Goal: Information Seeking & Learning: Find specific fact

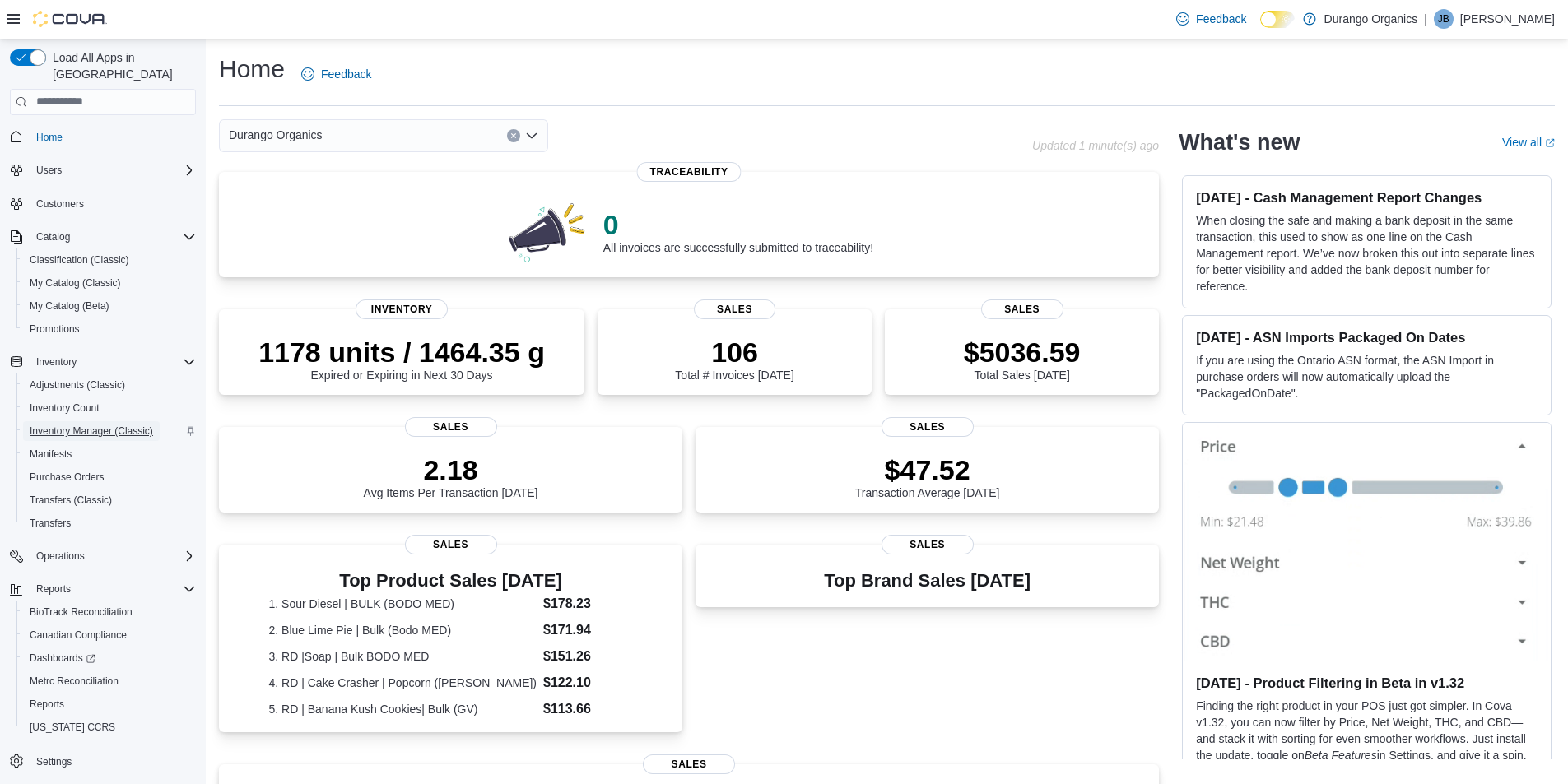
click at [119, 425] on span "Inventory Manager (Classic)" at bounding box center [92, 431] width 124 height 13
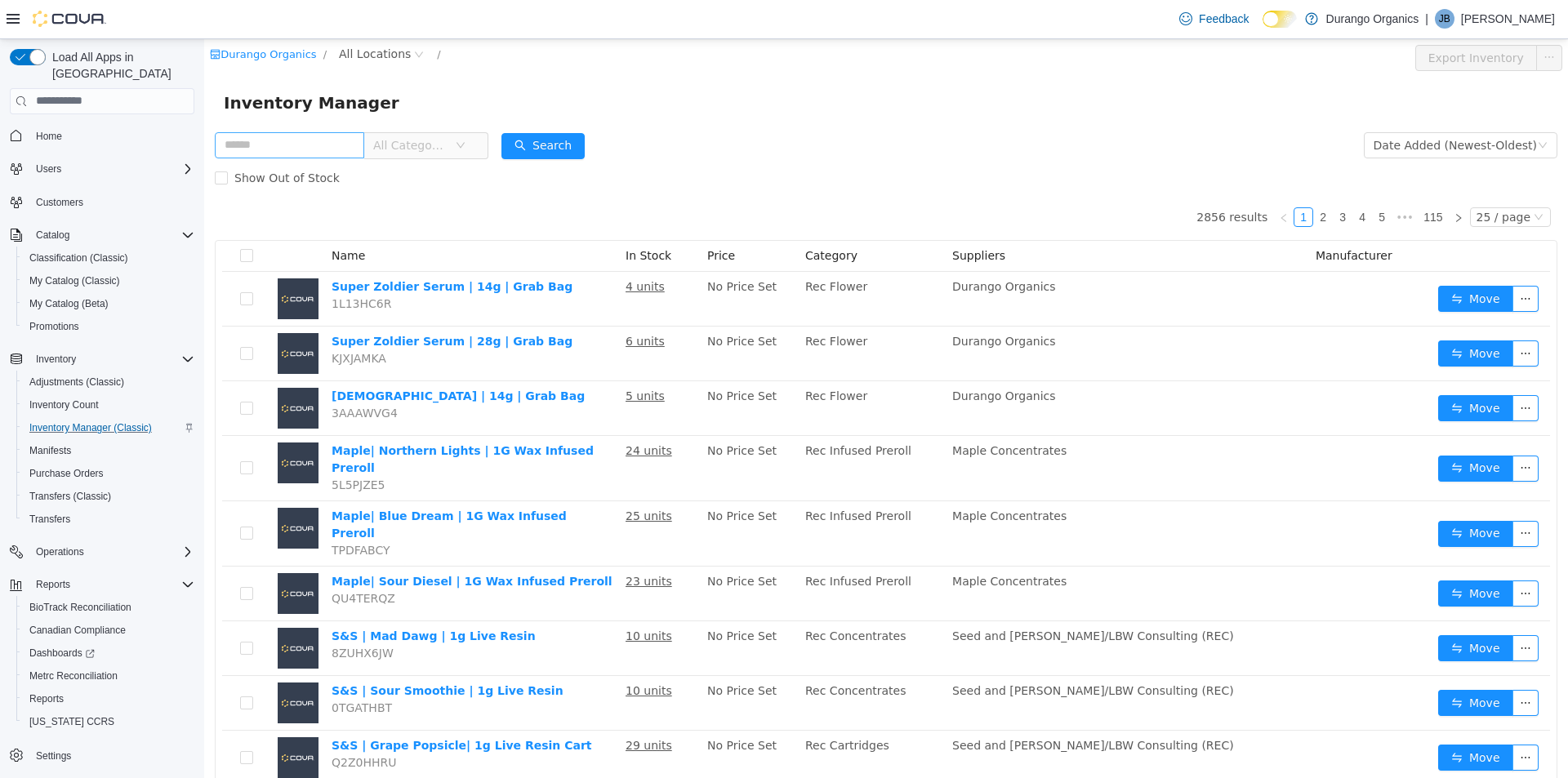
click at [309, 144] on input "text" at bounding box center [290, 144] width 150 height 26
click at [87, 274] on span "My Catalog (Classic)" at bounding box center [75, 281] width 90 height 13
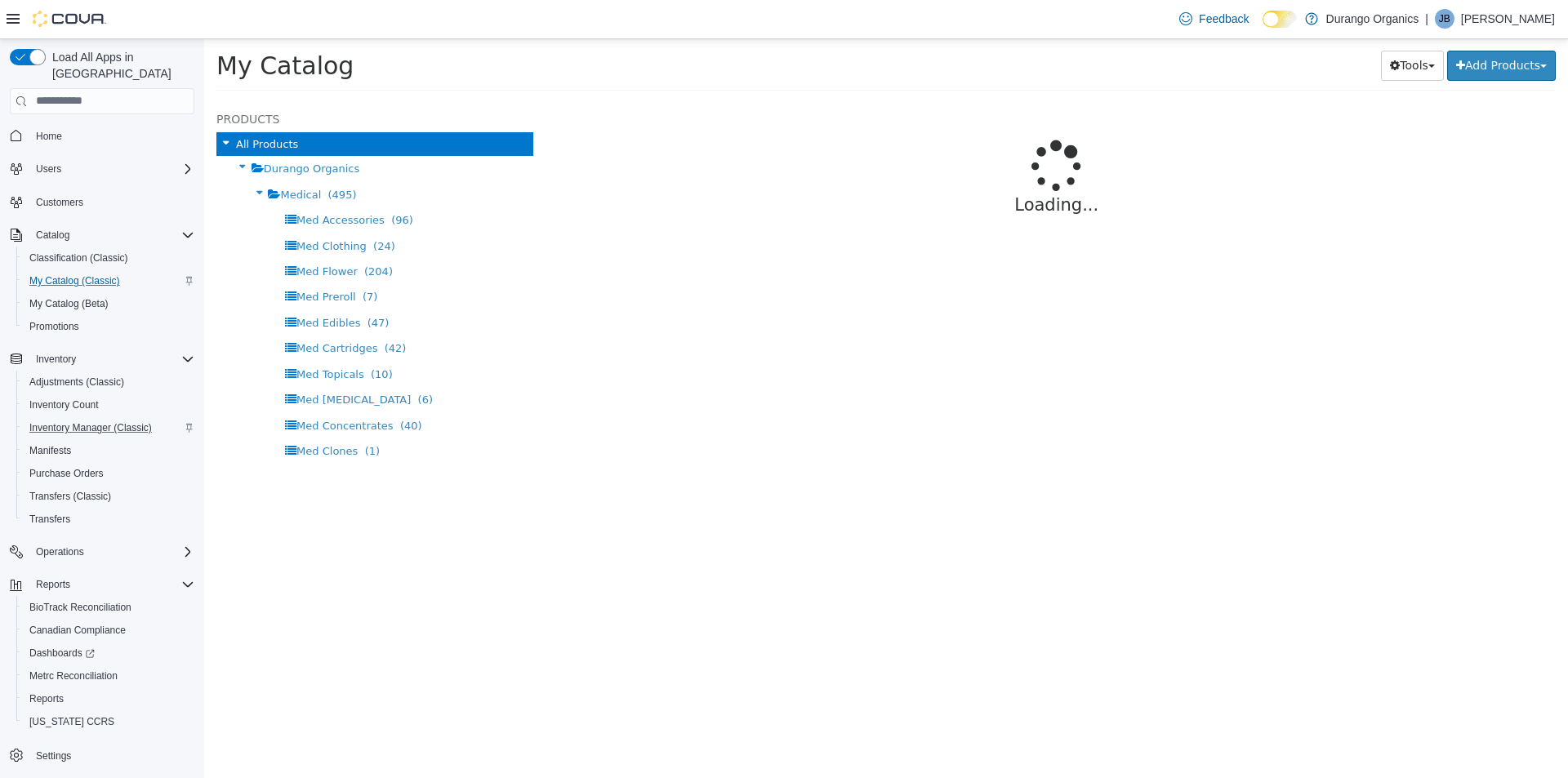
select select "**********"
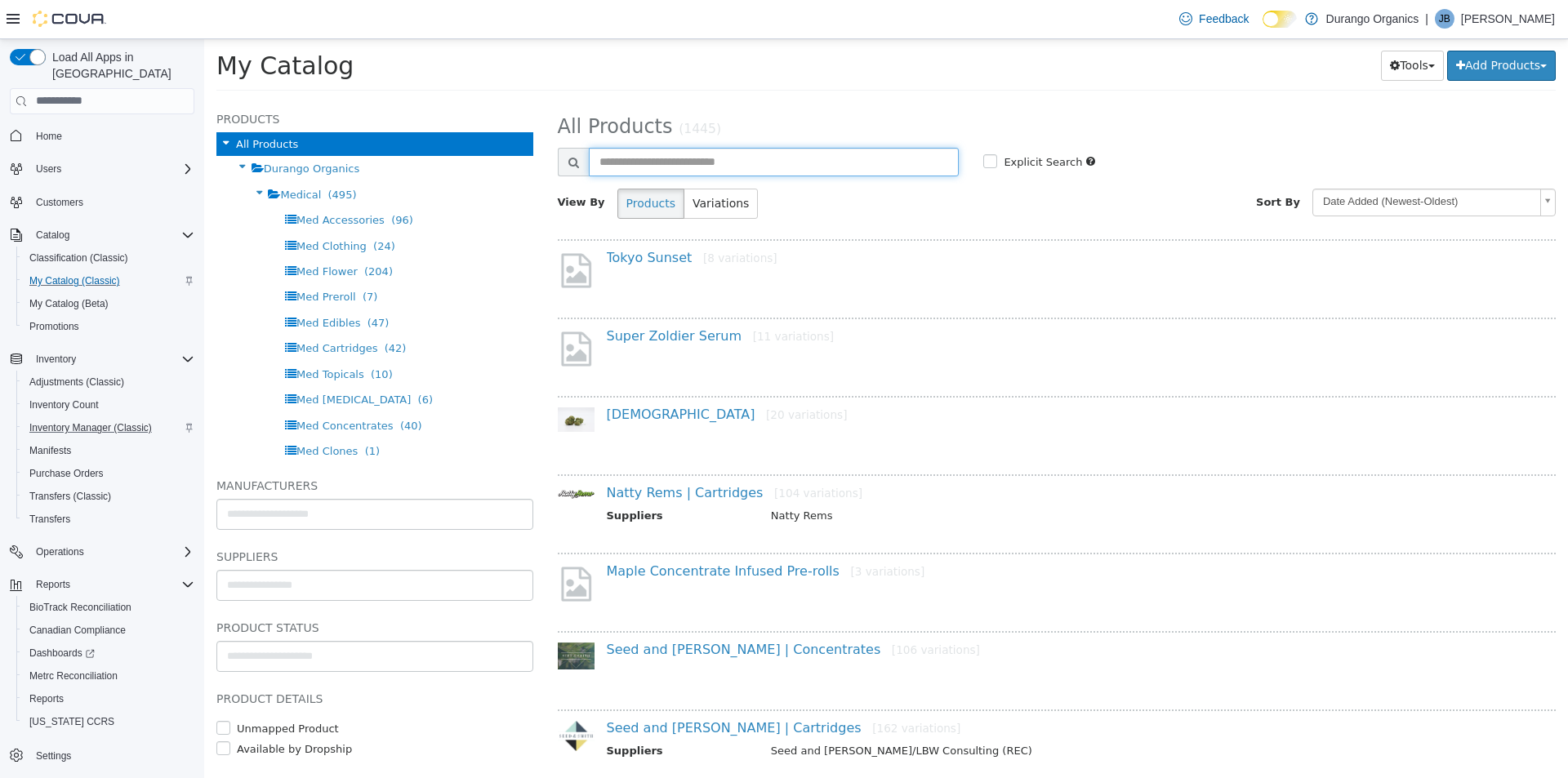
click at [692, 165] on input "text" at bounding box center [774, 162] width 371 height 29
type input "*****"
select select "**********"
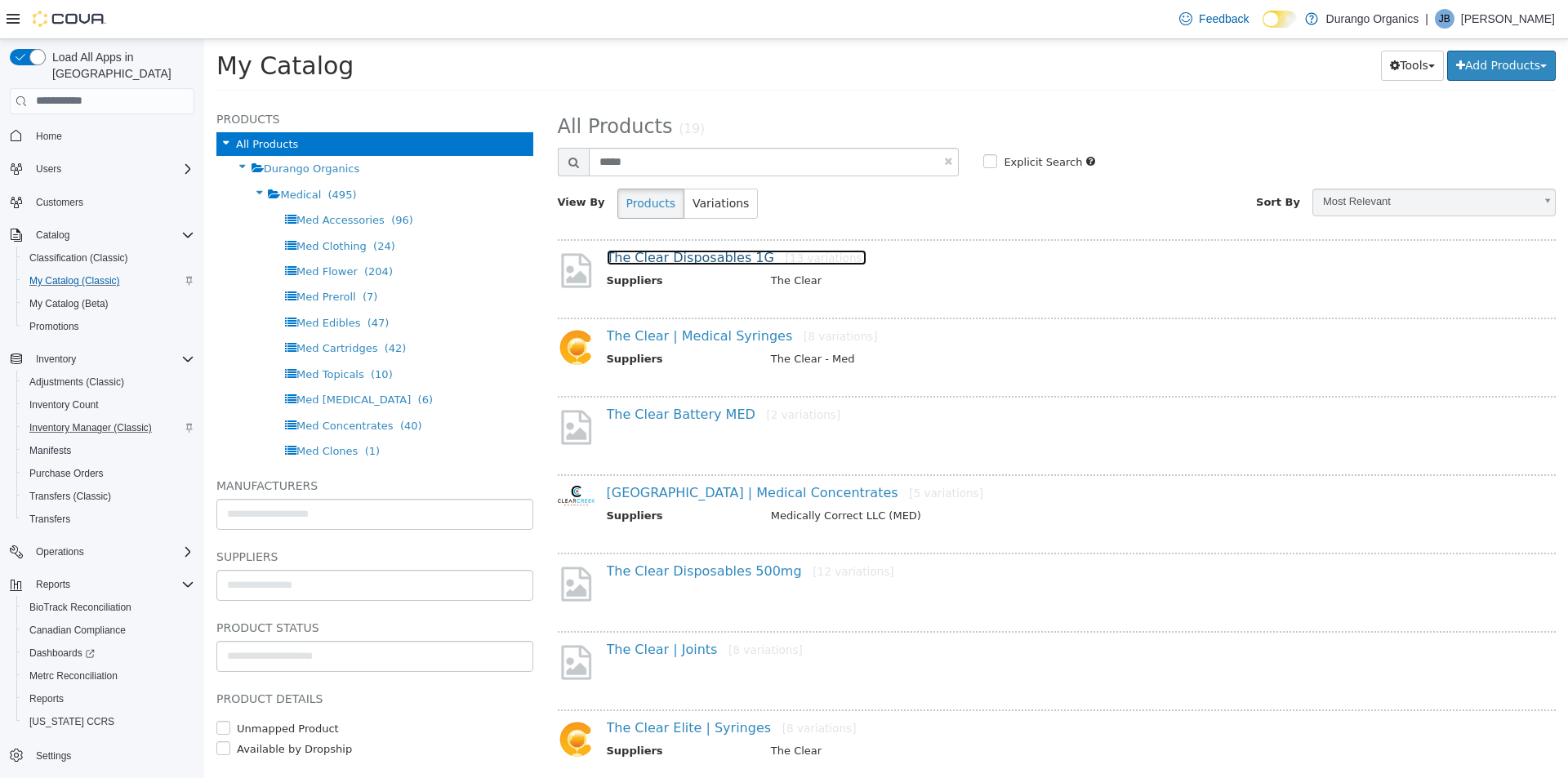
click at [700, 258] on link "The Clear Disposables 1G [13 variations]" at bounding box center [737, 256] width 260 height 15
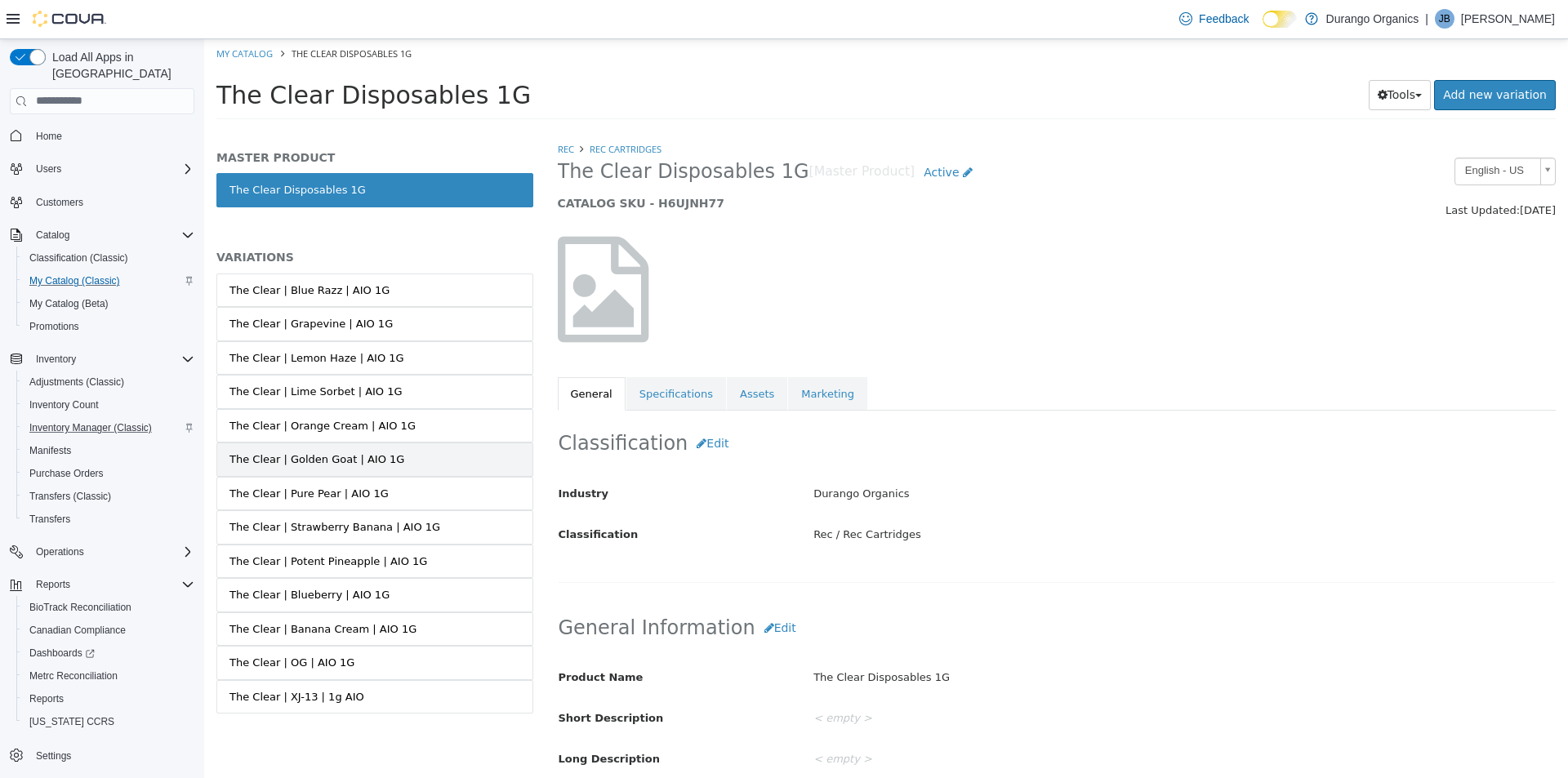
click at [306, 459] on div "The Clear | Golden Goat | AIO 1G" at bounding box center [317, 458] width 175 height 16
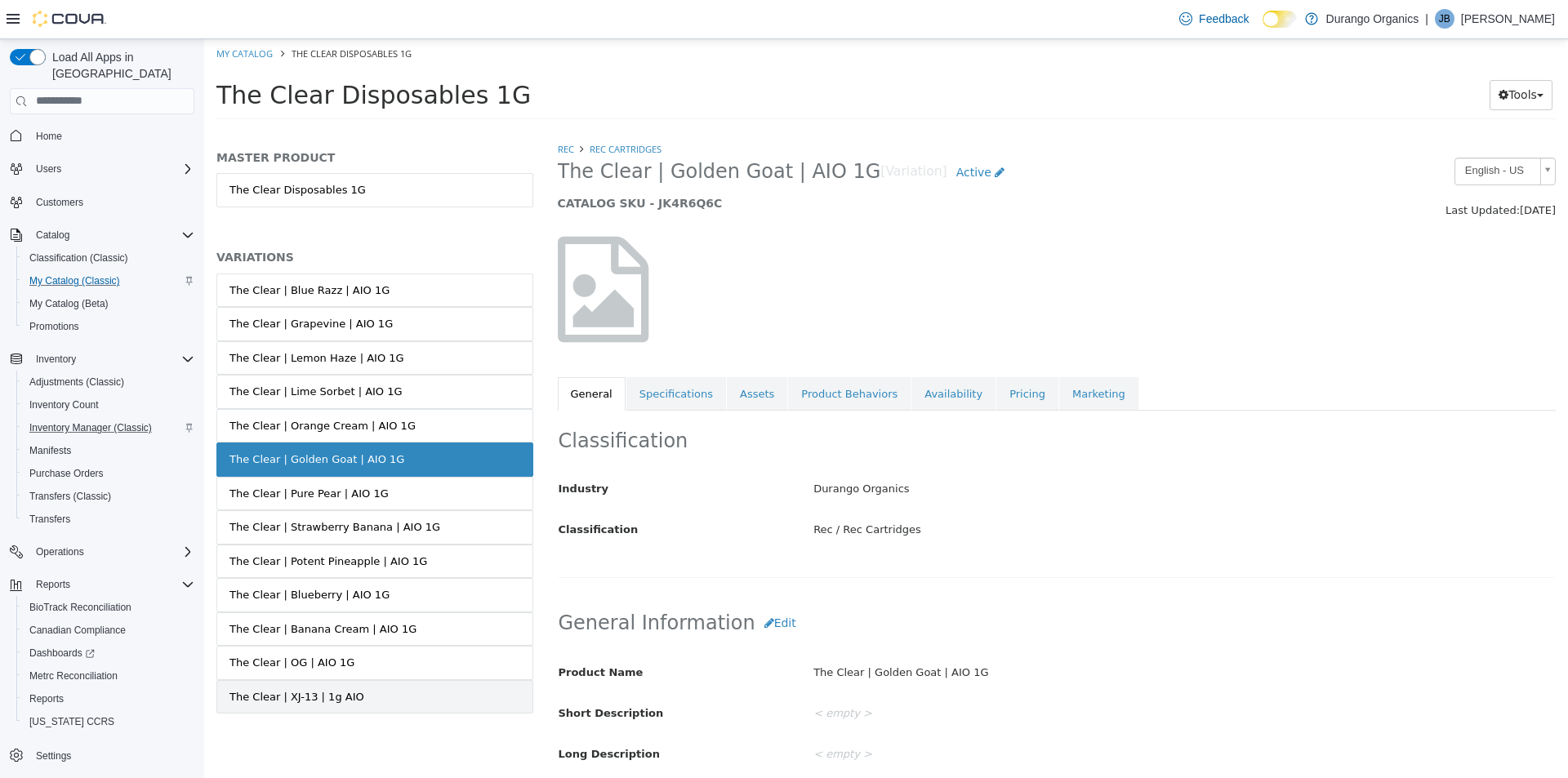
click at [392, 689] on link "The Clear | XJ-13 | 1g AIO" at bounding box center [375, 697] width 317 height 34
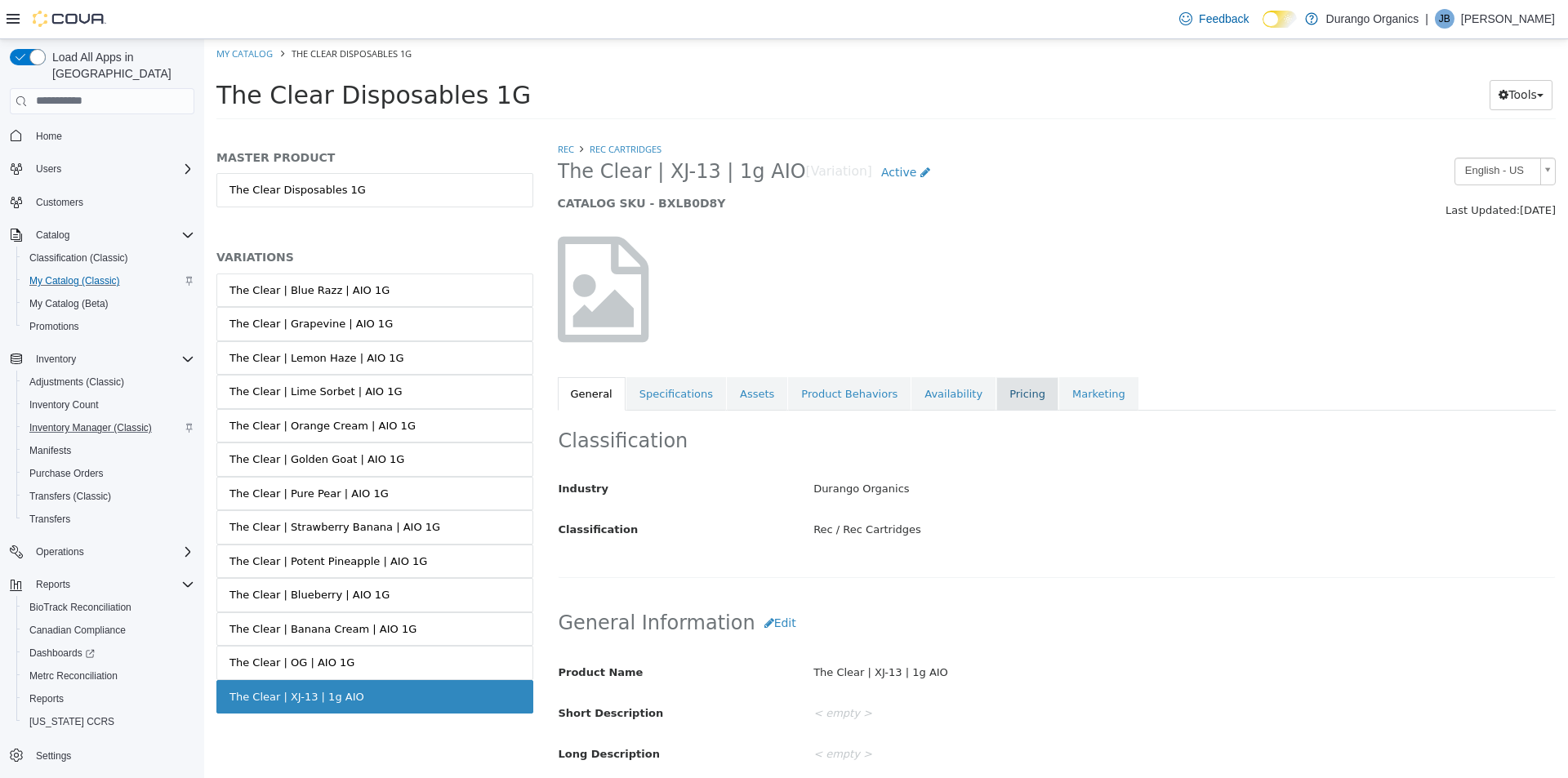
click at [997, 396] on link "Pricing" at bounding box center [1027, 394] width 62 height 34
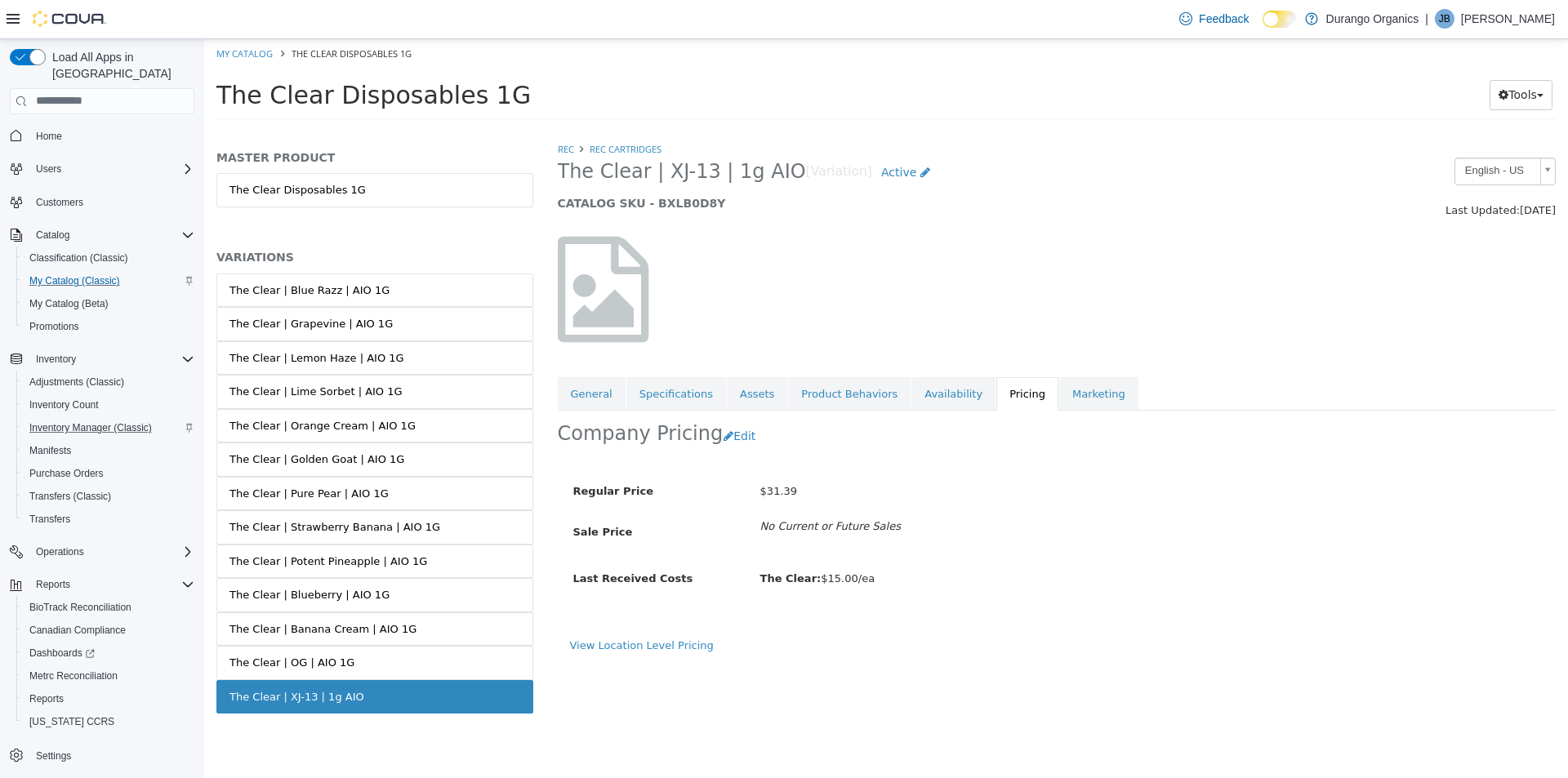
click at [720, 676] on div "Rec Rec Cartridges The Clear | XJ-13 | 1g AIO [Variation] Active CATALOG SKU - …" at bounding box center [1056, 459] width 1023 height 637
click at [652, 647] on link "View Location Level Pricing" at bounding box center [641, 644] width 144 height 13
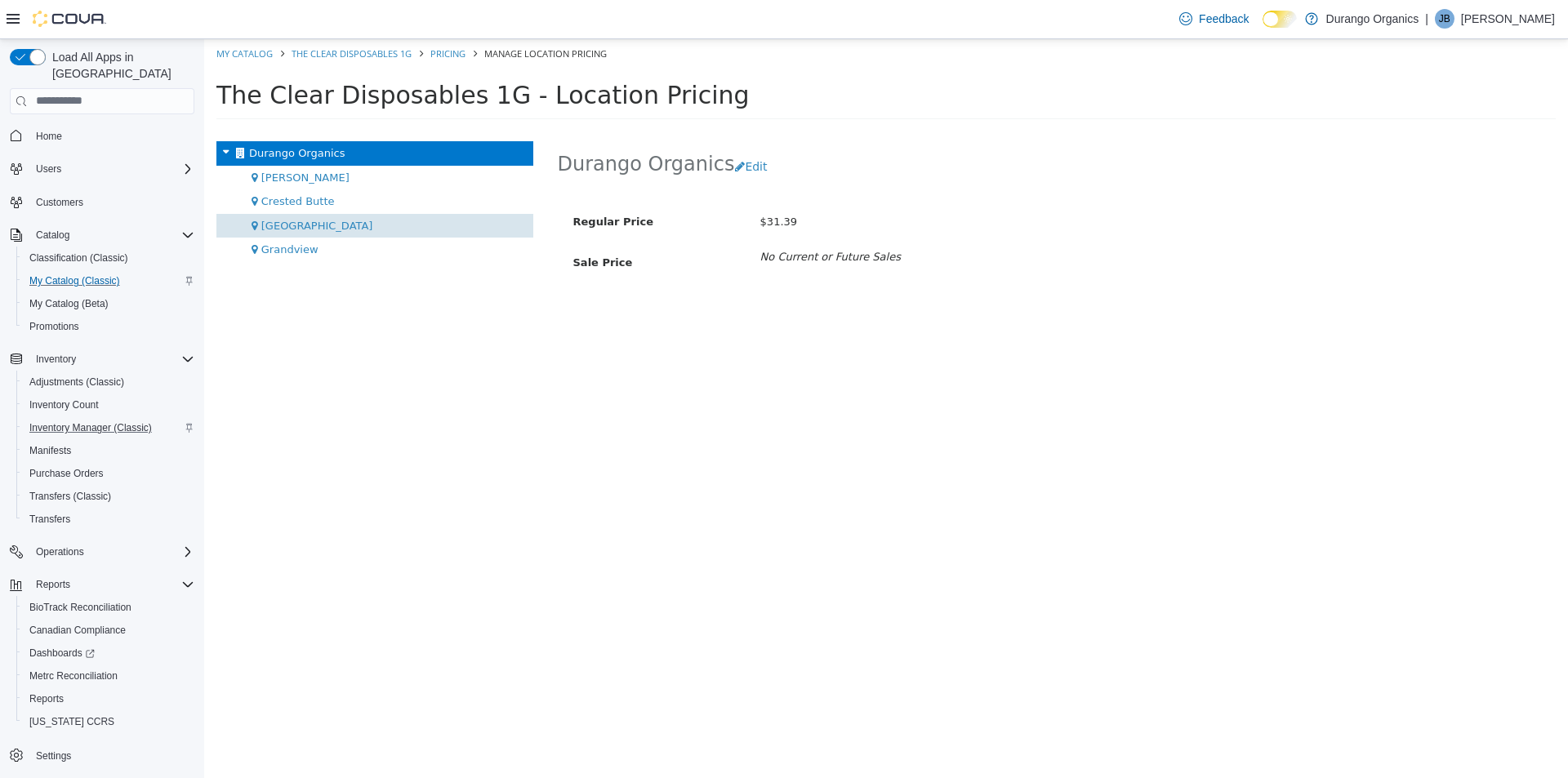
click at [267, 217] on div "[GEOGRAPHIC_DATA]" at bounding box center [375, 225] width 317 height 24
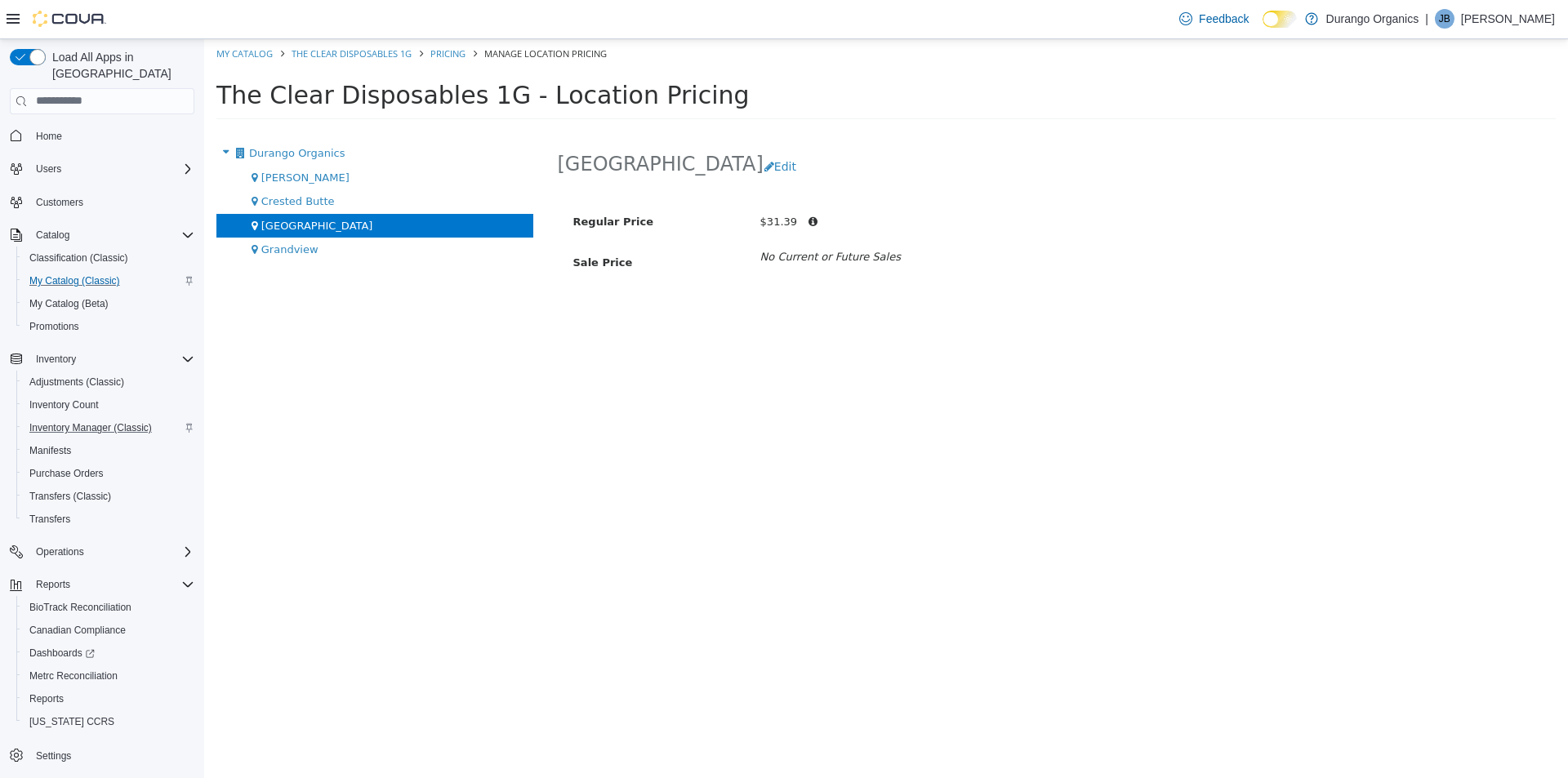
click at [573, 494] on div "Durango Edit Regular Price $31.39 Sale Price No Current or Future Sales" at bounding box center [1056, 459] width 1023 height 637
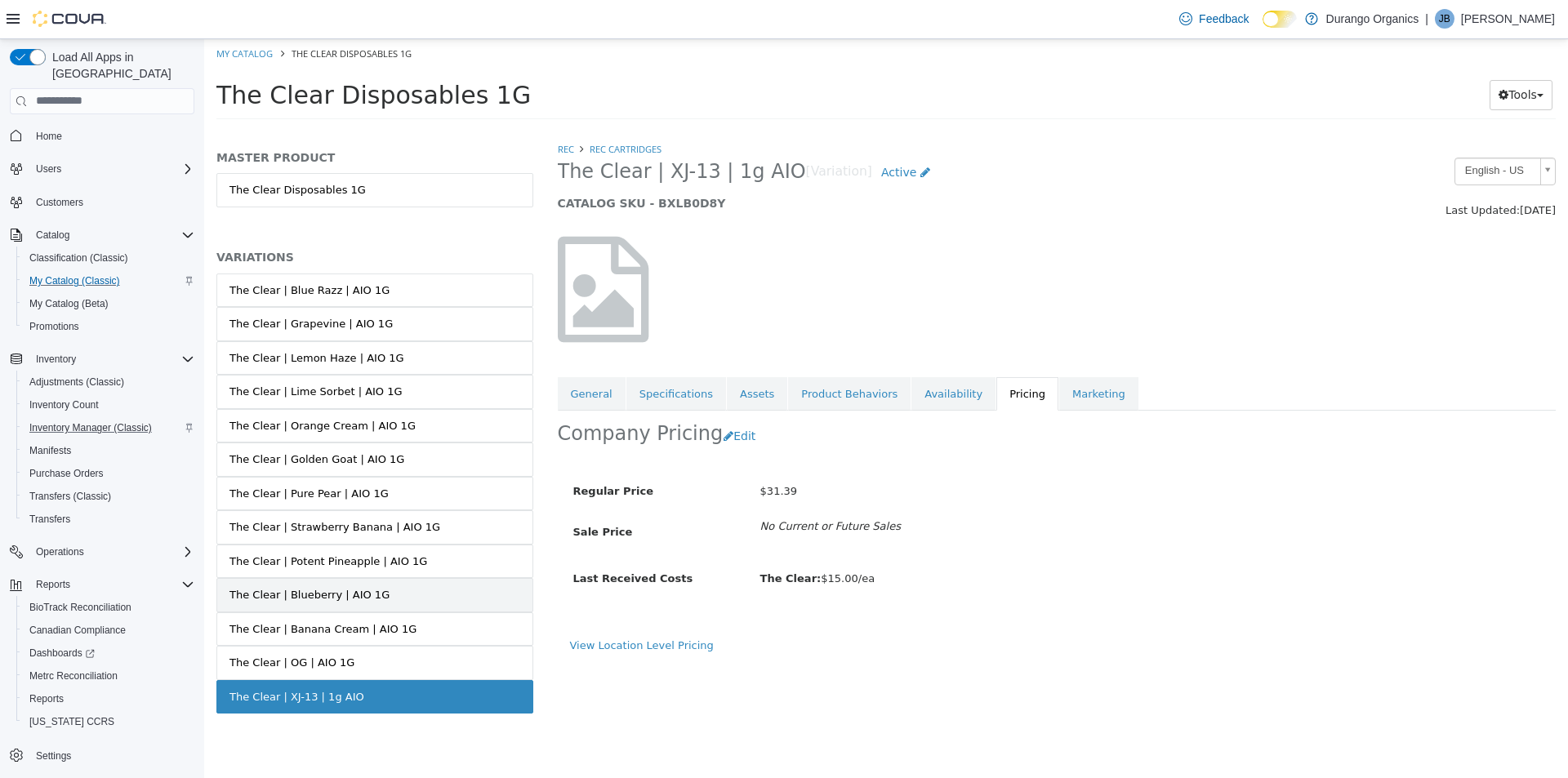
click at [357, 595] on div "The Clear | Blueberry | AIO 1G" at bounding box center [309, 595] width 160 height 16
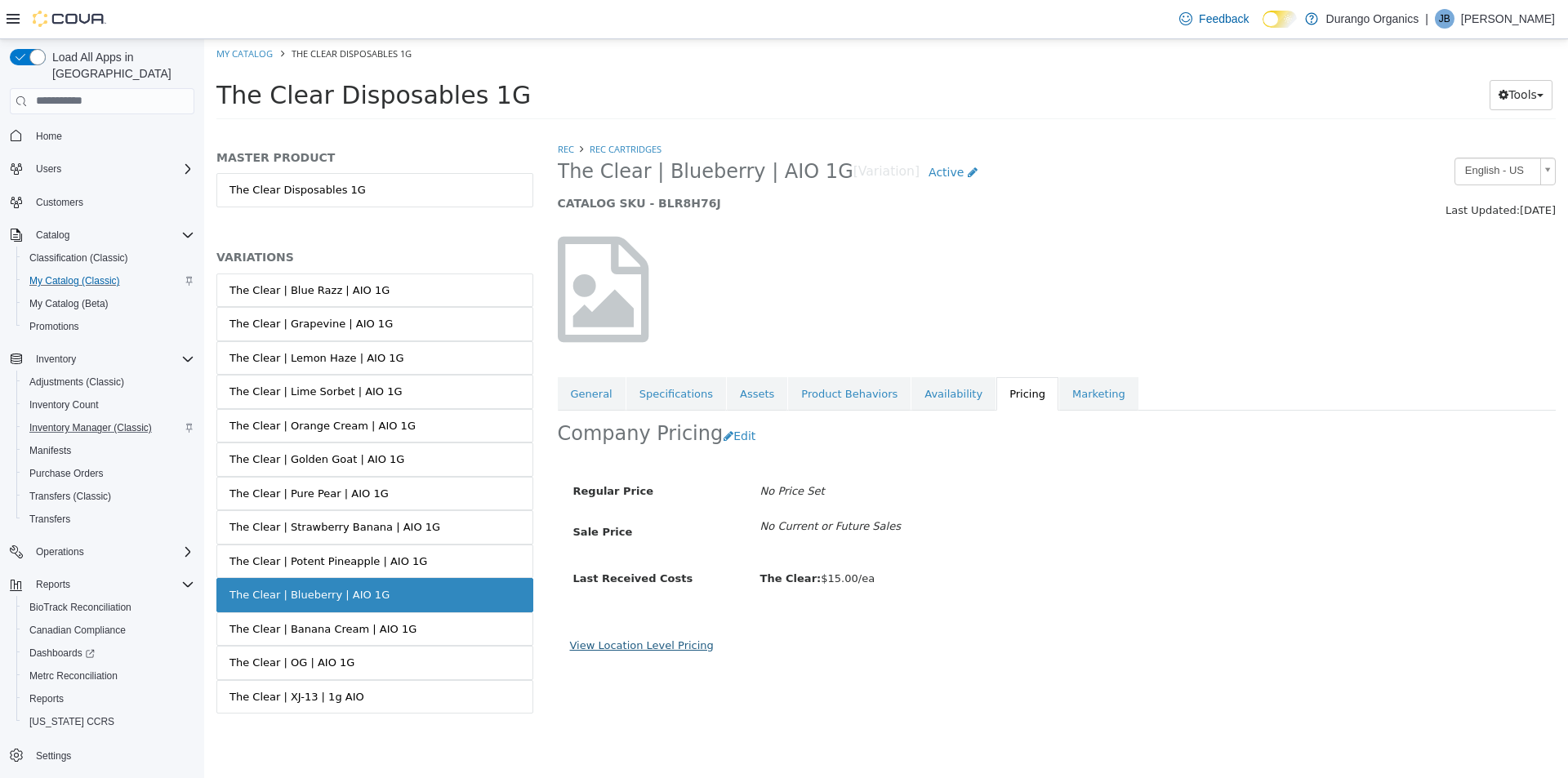
click at [629, 643] on link "View Location Level Pricing" at bounding box center [641, 644] width 144 height 13
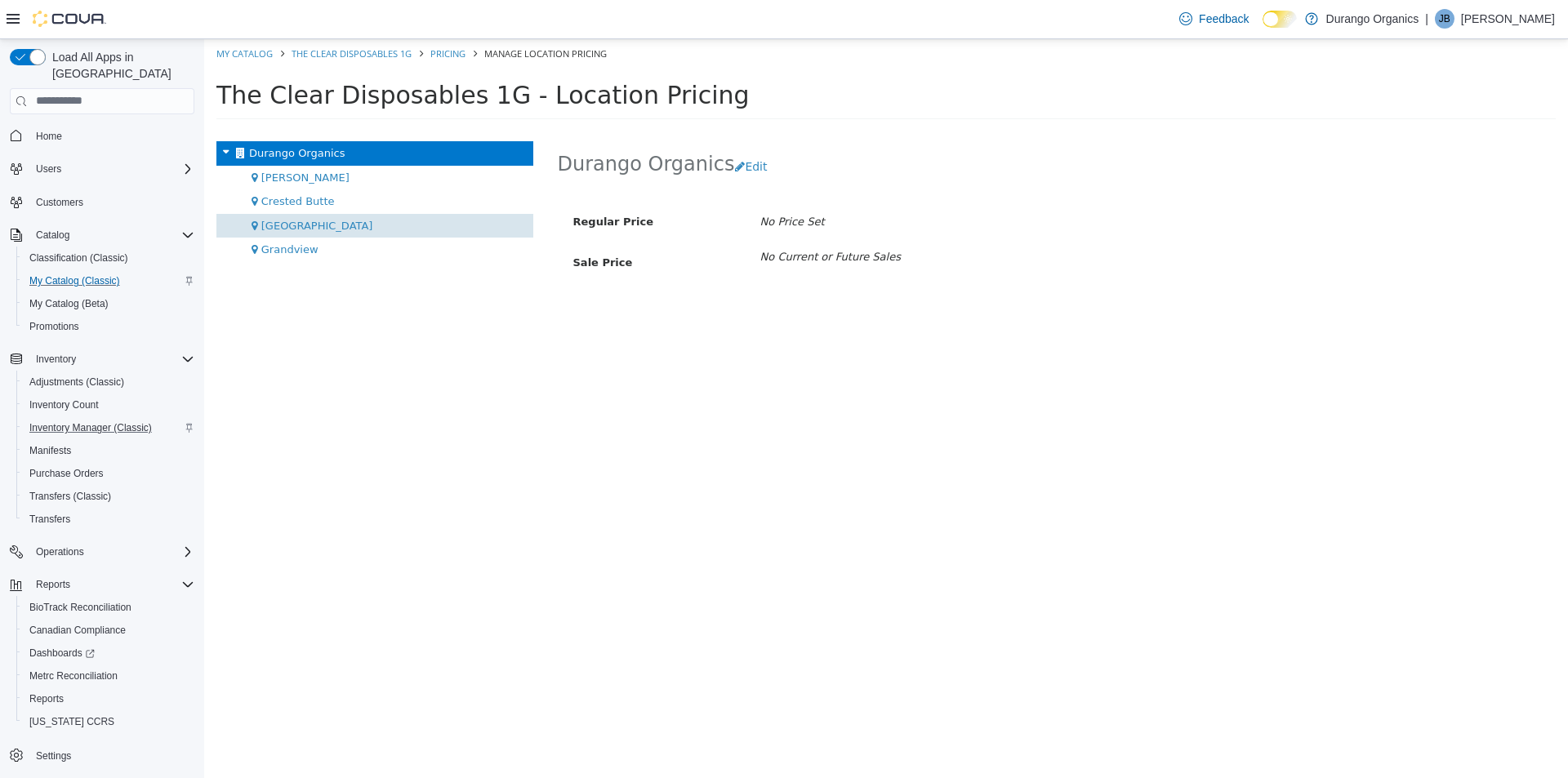
click at [304, 220] on div "[GEOGRAPHIC_DATA]" at bounding box center [375, 225] width 317 height 24
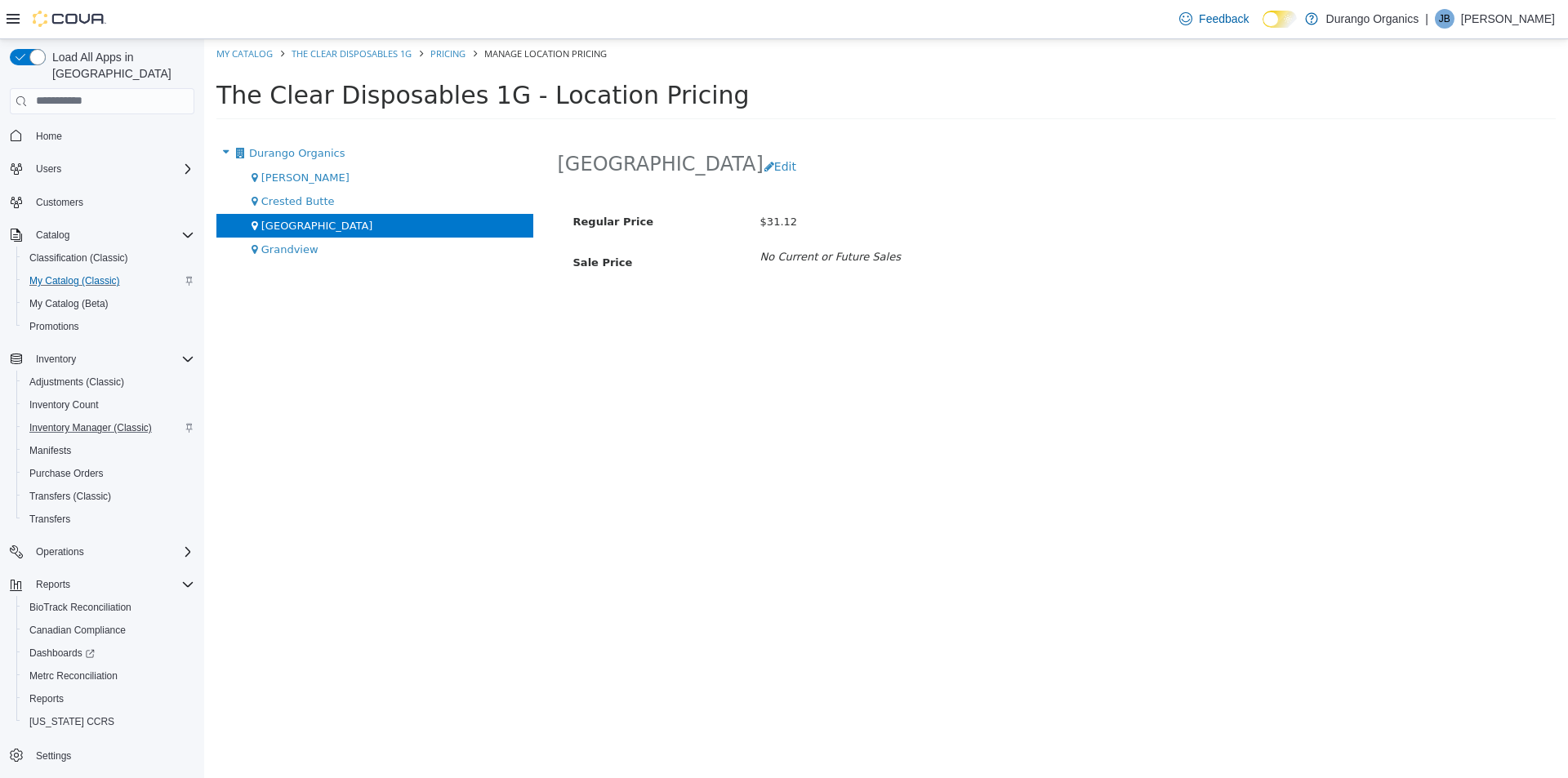
click at [1048, 552] on div "Durango Edit Regular Price $31.12 Sale Price No Current or Future Sales" at bounding box center [1056, 459] width 1023 height 637
